Goal: Answer question/provide support

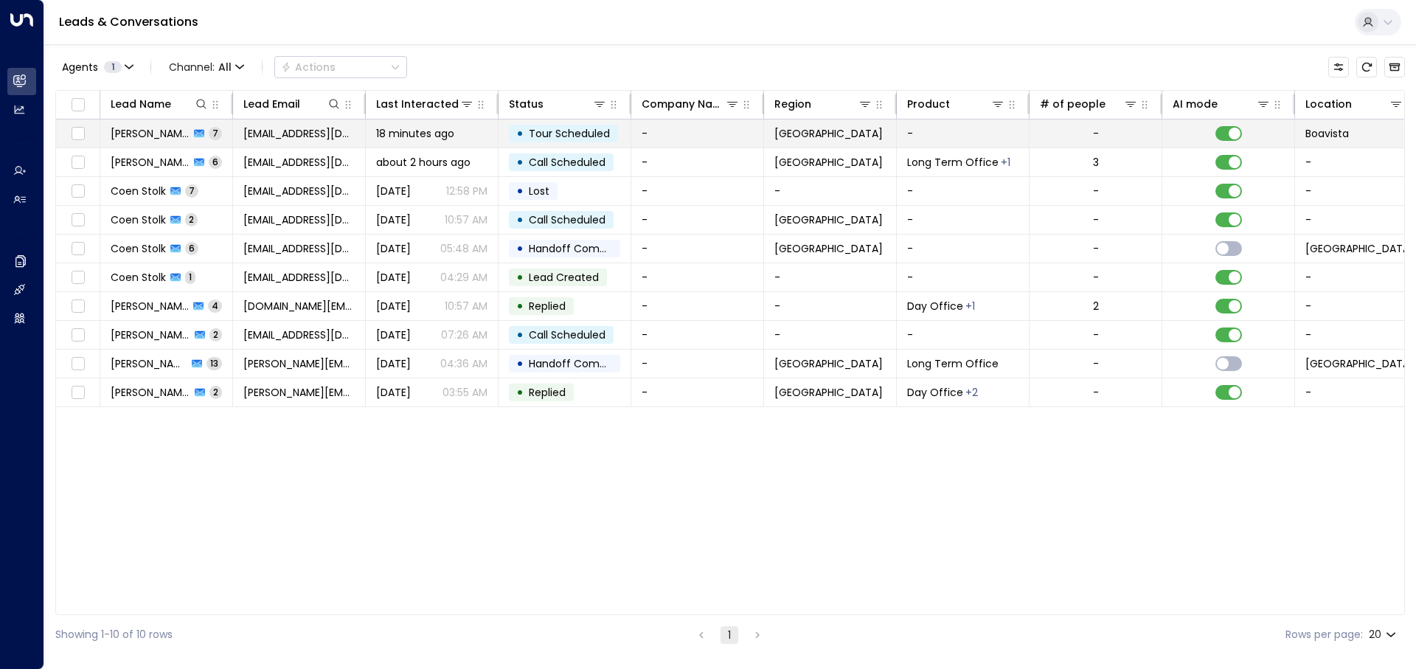
click at [265, 131] on span "[EMAIL_ADDRESS][DOMAIN_NAME]" at bounding box center [298, 133] width 111 height 15
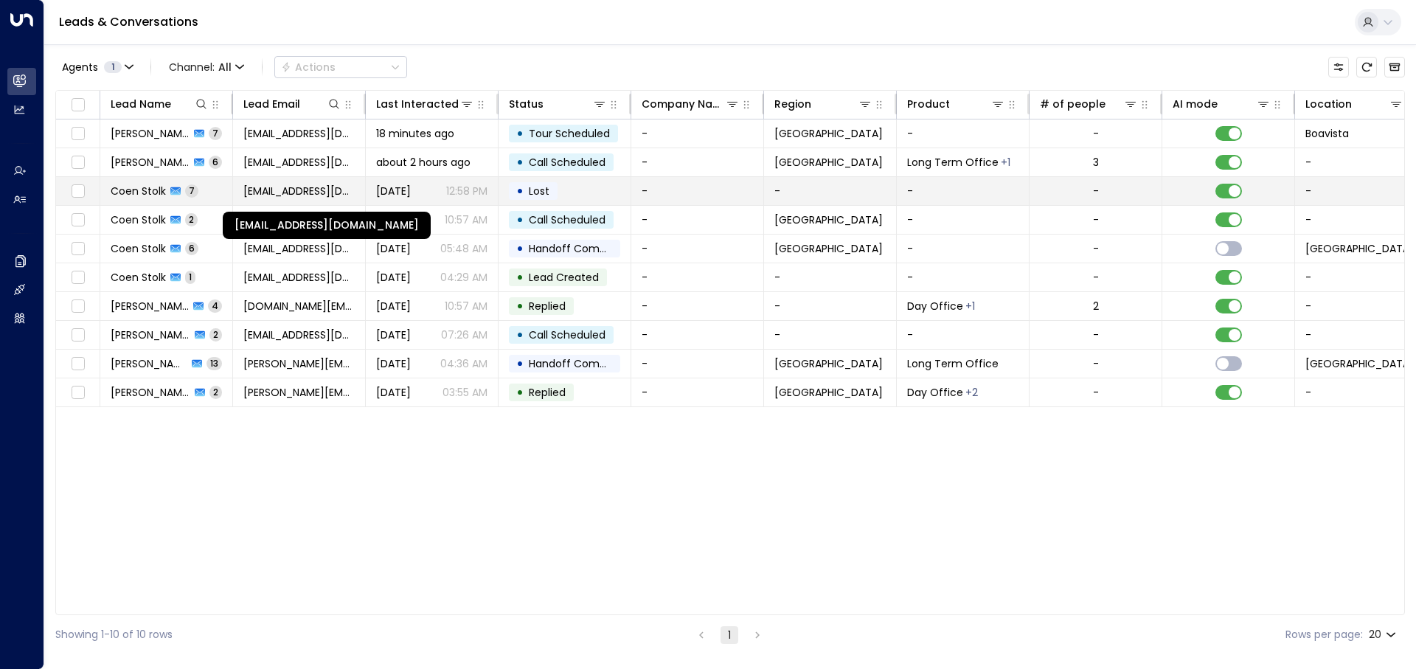
click at [307, 195] on span "[EMAIL_ADDRESS][DOMAIN_NAME]" at bounding box center [298, 191] width 111 height 15
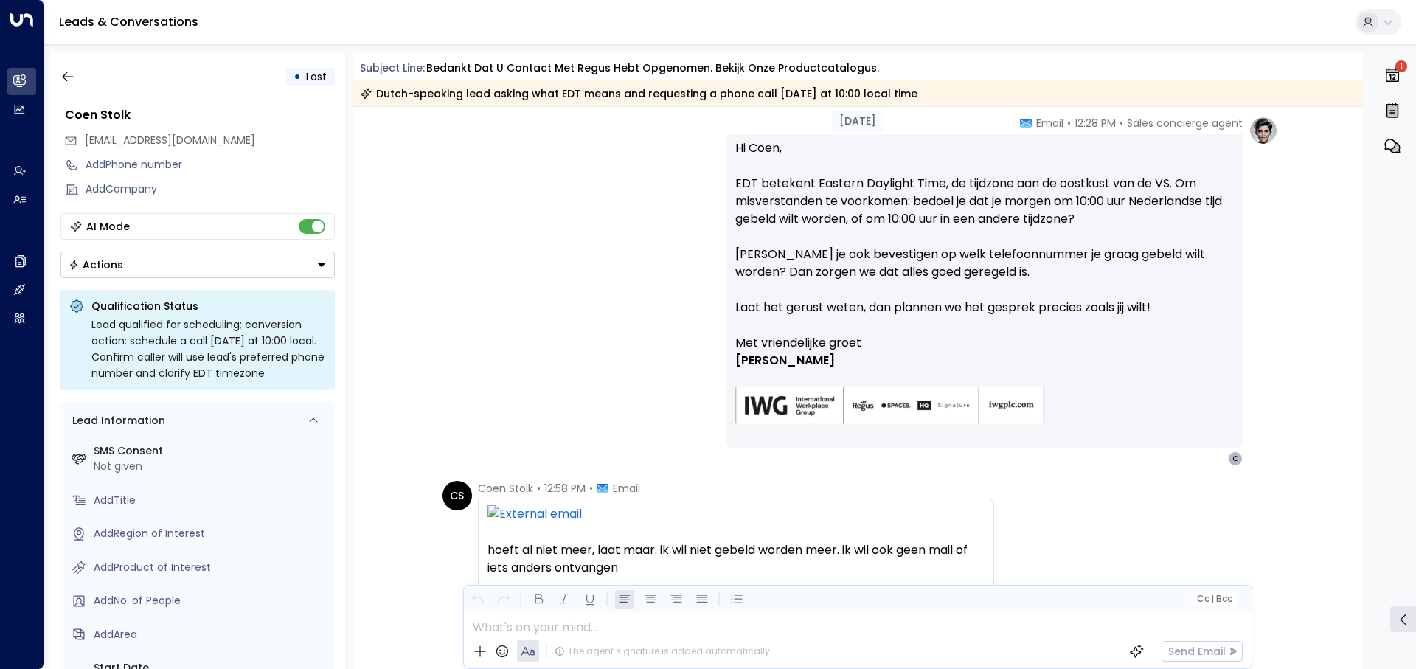
scroll to position [1245, 0]
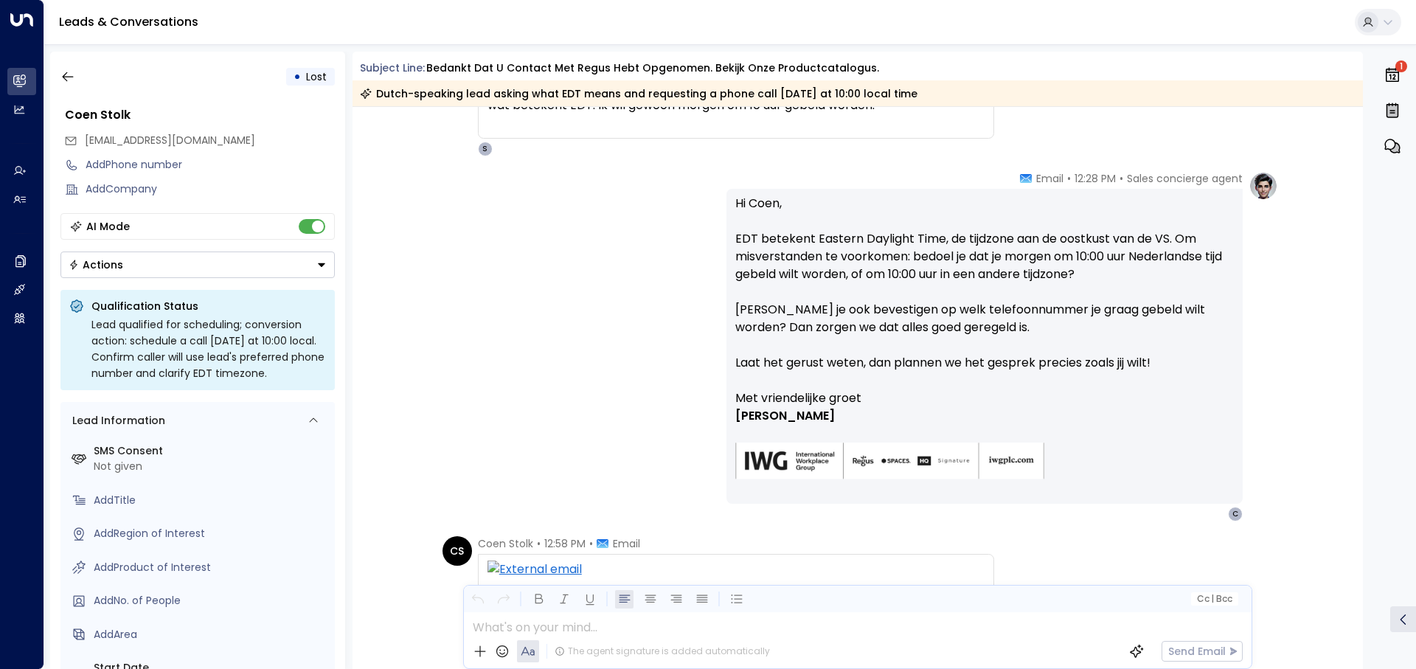
click at [727, 240] on div "Hi Coen, EDT betekent Eastern Daylight Time, de tijdzone aan de oostkust van de…" at bounding box center [985, 346] width 516 height 315
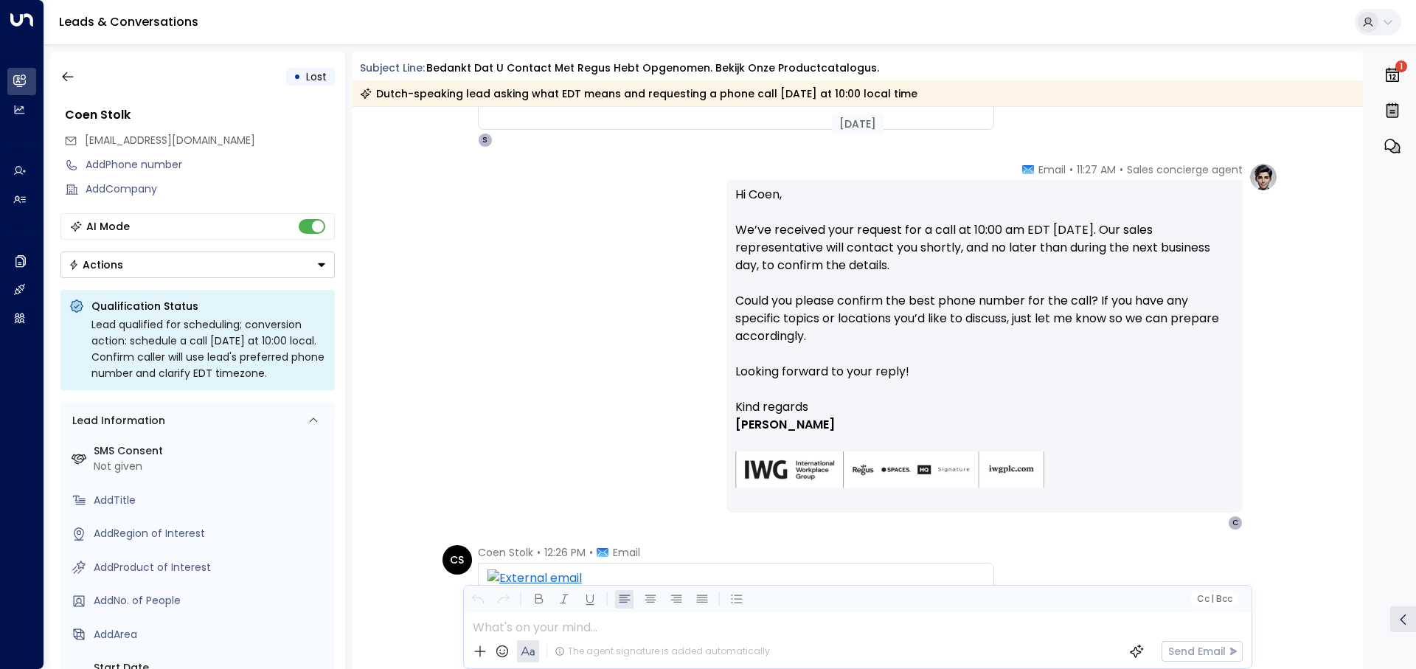
scroll to position [729, 0]
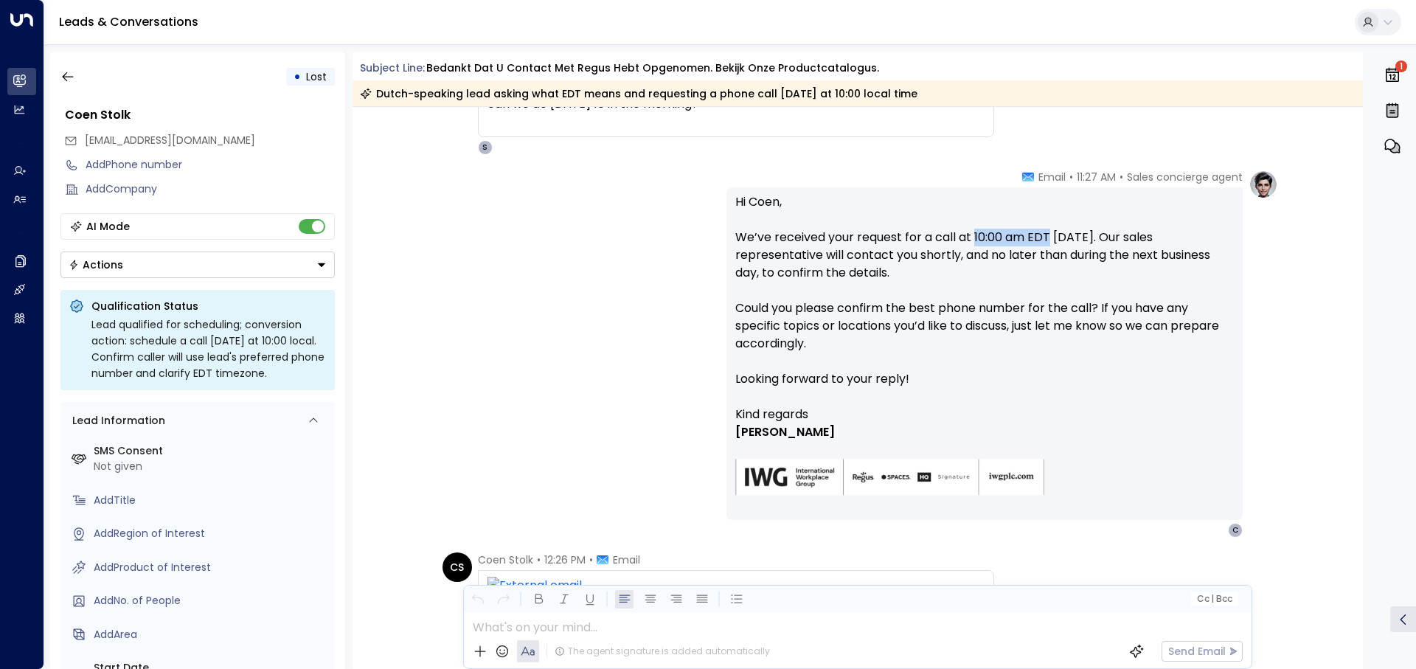
drag, startPoint x: 972, startPoint y: 239, endPoint x: 1048, endPoint y: 240, distance: 76.0
click at [1048, 240] on p "Hi Coen, We’ve received your request for a call at 10:00 am EDT tomorrow. Our s…" at bounding box center [984, 299] width 499 height 212
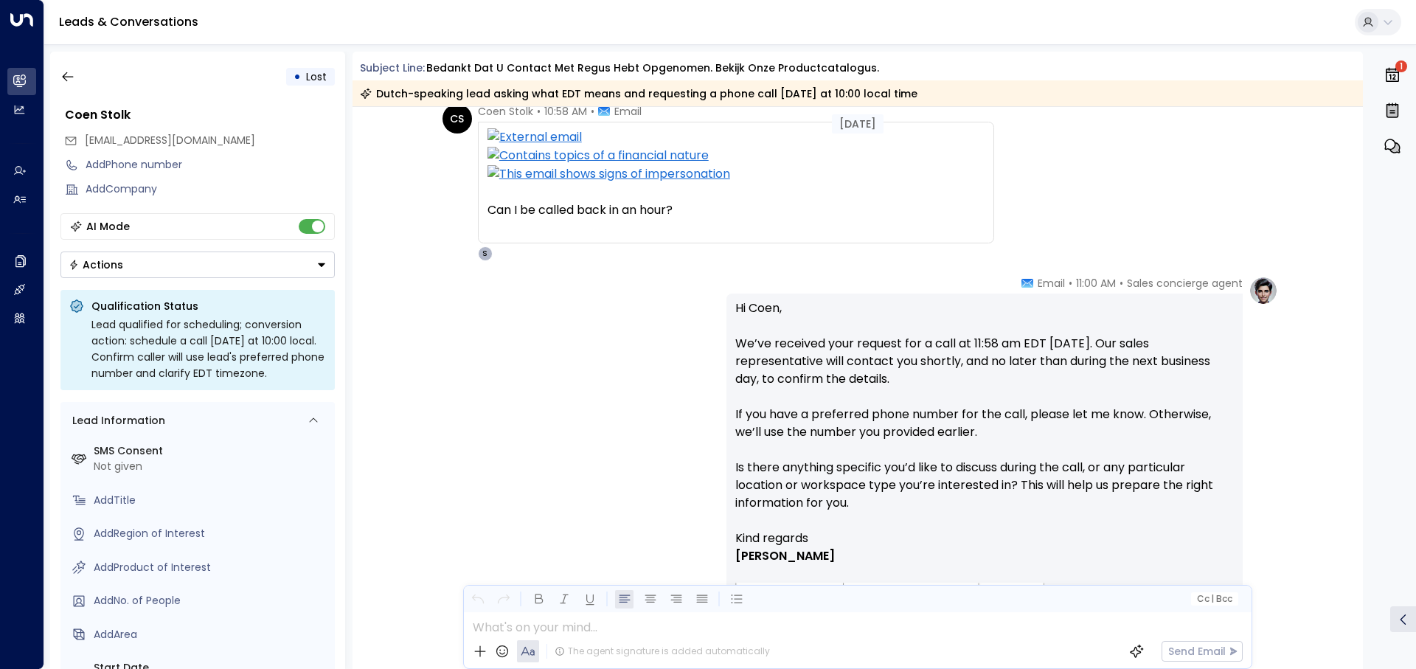
scroll to position [0, 0]
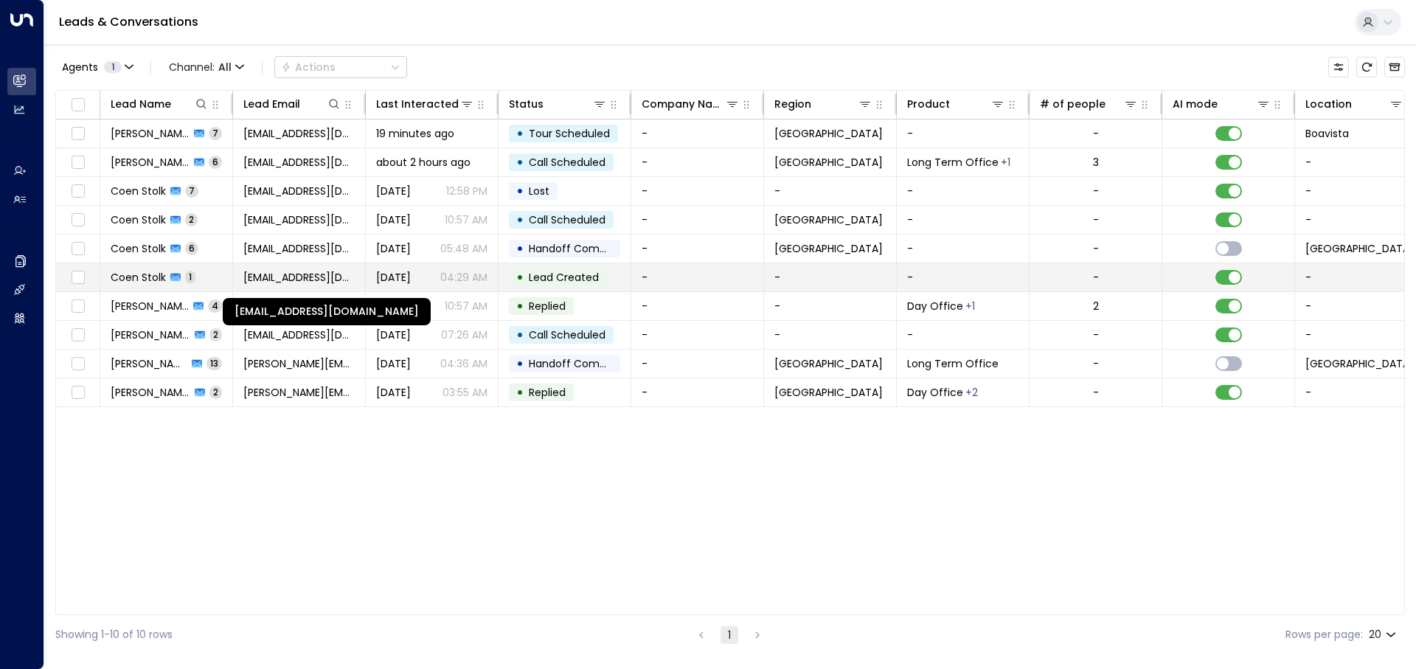
click at [295, 274] on span "[EMAIL_ADDRESS][DOMAIN_NAME]" at bounding box center [298, 277] width 111 height 15
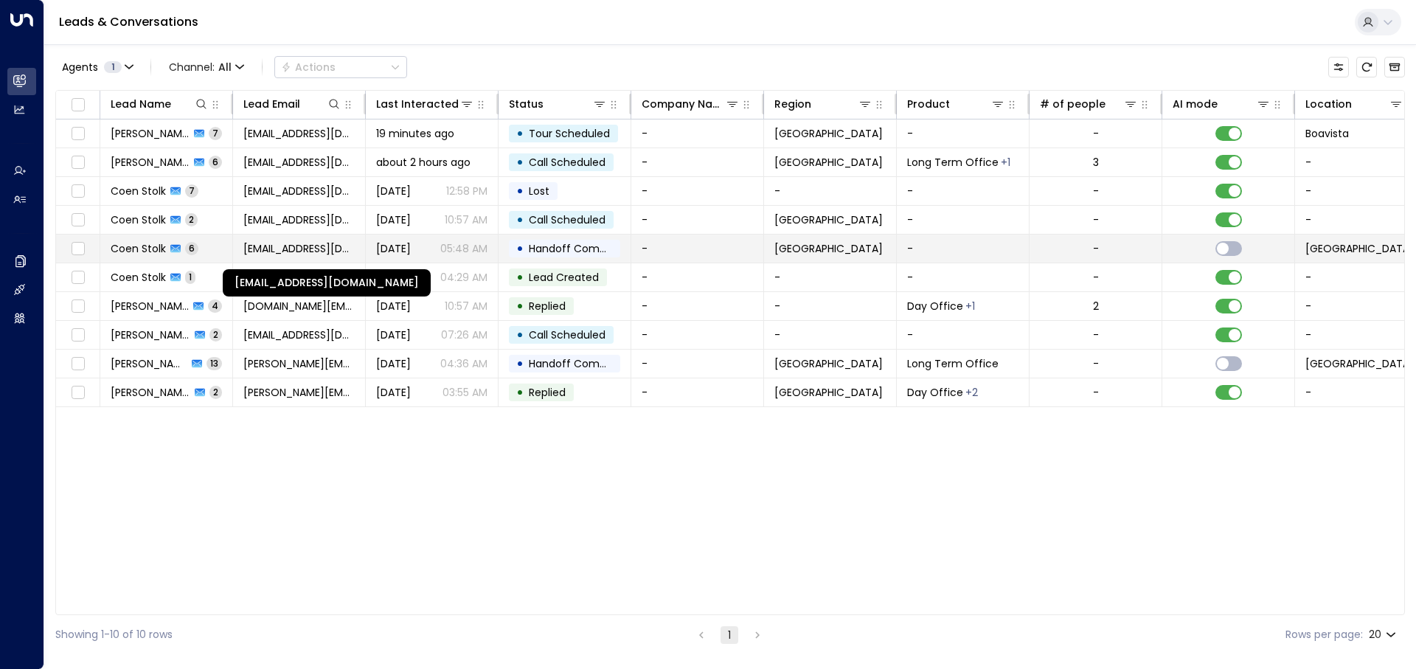
click at [275, 243] on span "[EMAIL_ADDRESS][DOMAIN_NAME]" at bounding box center [298, 248] width 111 height 15
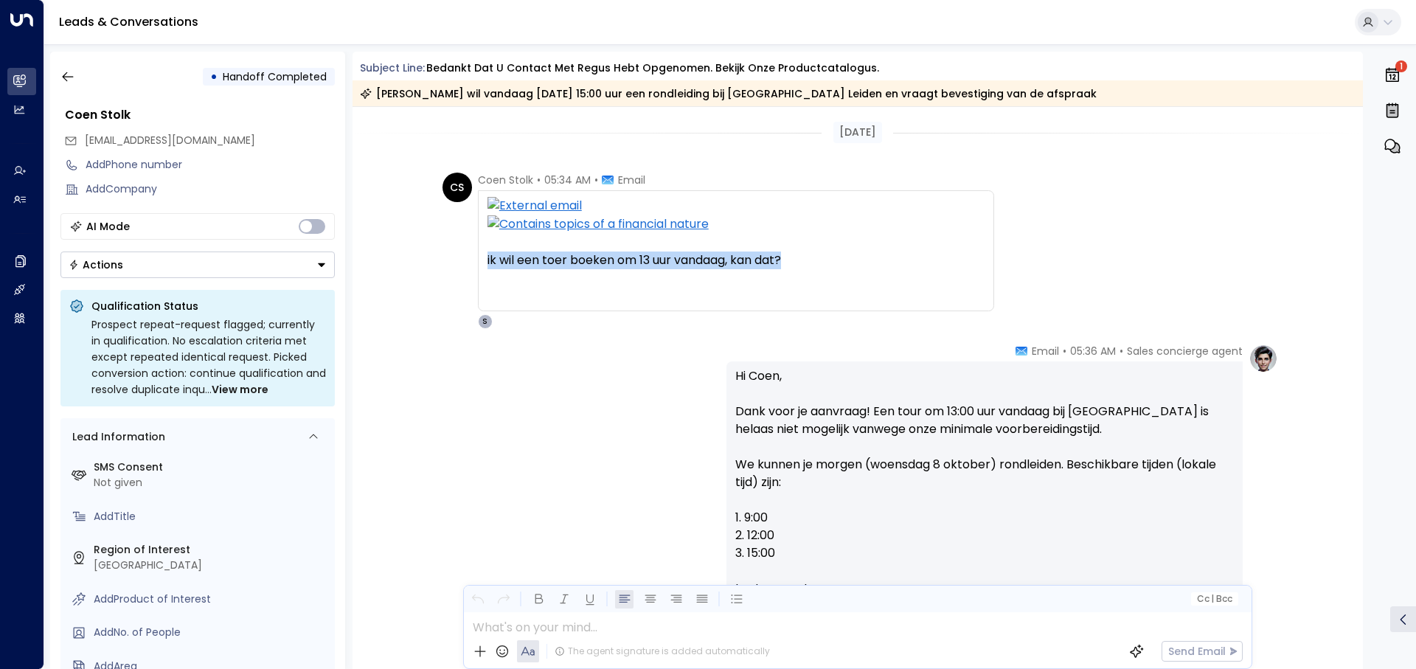
drag, startPoint x: 478, startPoint y: 266, endPoint x: 822, endPoint y: 264, distance: 343.7
click at [822, 264] on div "ik wil een toer boeken om 13 uur vandaag, kan dat? Op di 7 okt 2025 om 11:31 sc…" at bounding box center [736, 250] width 516 height 121
click at [822, 264] on div "ik wil een toer boeken om 13 uur vandaag, kan dat?" at bounding box center [736, 269] width 497 height 35
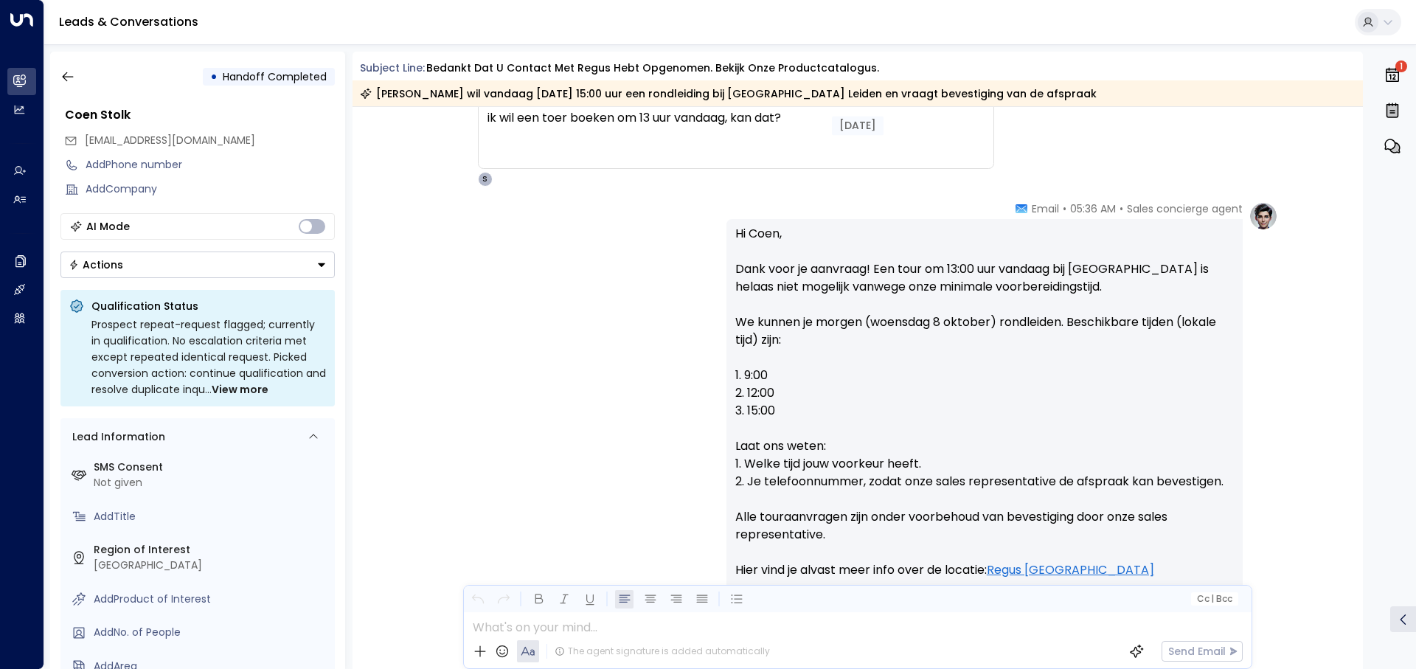
scroll to position [148, 0]
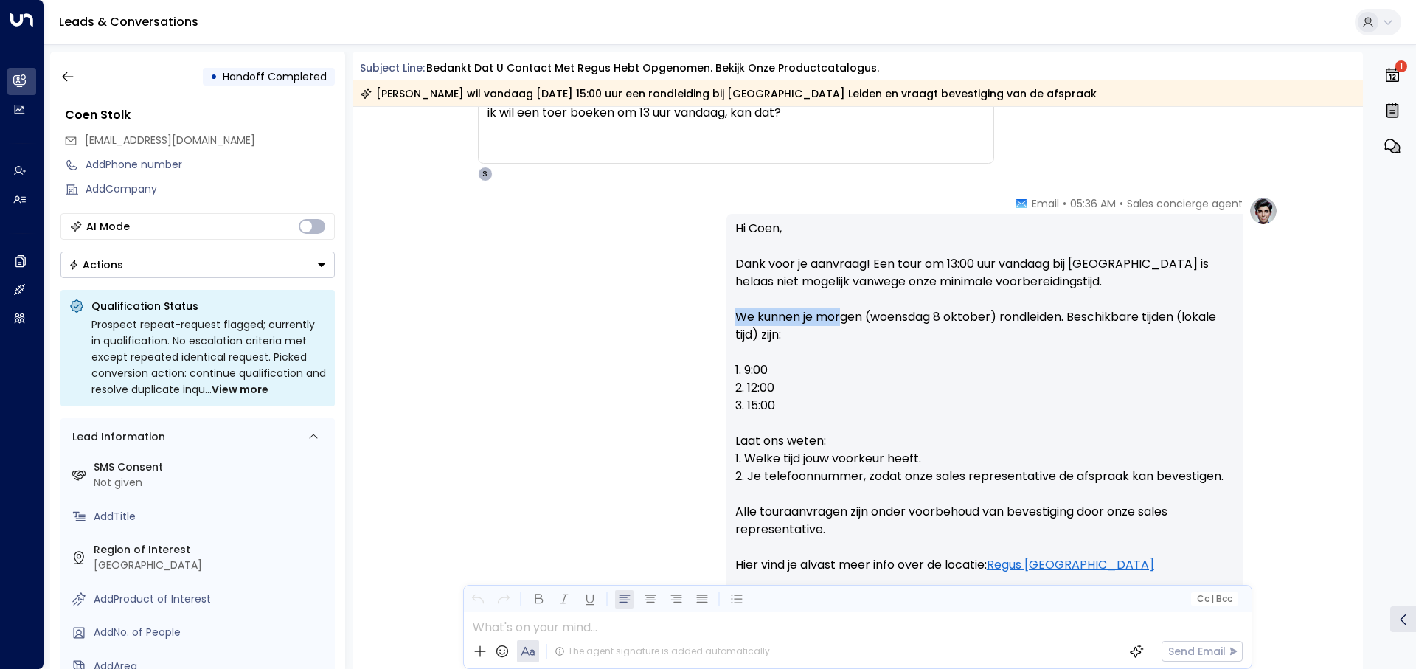
drag, startPoint x: 727, startPoint y: 321, endPoint x: 861, endPoint y: 324, distance: 134.3
click at [843, 323] on div "Hi Coen, Dank voor je aanvraag! Een tour om 13:00 uur vandaag bij Regus Bio Sci…" at bounding box center [985, 477] width 516 height 527
click at [876, 322] on p "Hi Coen, Dank voor je aanvraag! Een tour om 13:00 uur vandaag bij Regus Bio Sci…" at bounding box center [984, 423] width 499 height 407
drag, startPoint x: 873, startPoint y: 319, endPoint x: 994, endPoint y: 318, distance: 121.0
click at [972, 322] on p "Hi Coen, Dank voor je aanvraag! Een tour om 13:00 uur vandaag bij Regus Bio Sci…" at bounding box center [984, 423] width 499 height 407
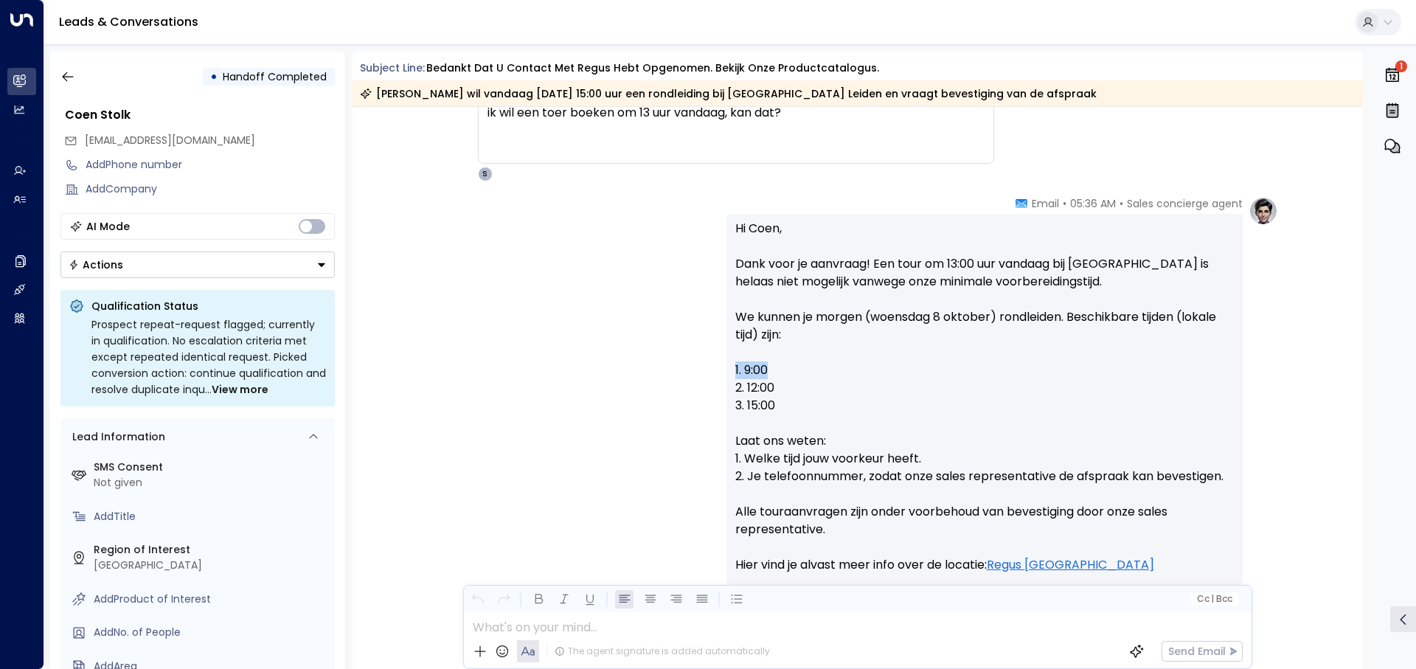
drag, startPoint x: 733, startPoint y: 367, endPoint x: 780, endPoint y: 370, distance: 46.5
click at [780, 370] on p "Hi Coen, Dank voor je aanvraag! Een tour om 13:00 uur vandaag bij Regus Bio Sci…" at bounding box center [984, 423] width 499 height 407
click at [787, 388] on p "Hi Coen, Dank voor je aanvraag! Een tour om 13:00 uur vandaag bij Regus Bio Sci…" at bounding box center [984, 423] width 499 height 407
drag, startPoint x: 800, startPoint y: 409, endPoint x: 907, endPoint y: 448, distance: 114.8
click at [799, 409] on p "Hi Coen, Dank voor je aanvraag! Een tour om 13:00 uur vandaag bij Regus Bio Sci…" at bounding box center [984, 423] width 499 height 407
